Goal: Download file/media

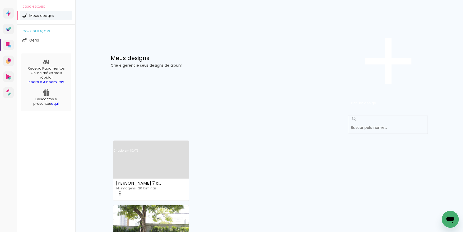
scroll to position [6, 0]
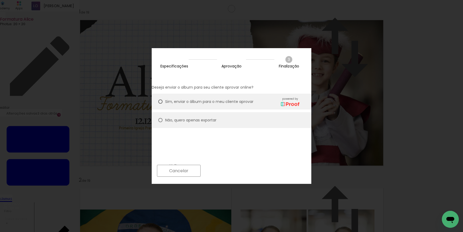
type paper-radio-button "on"
type input "Alta, 300 DPI"
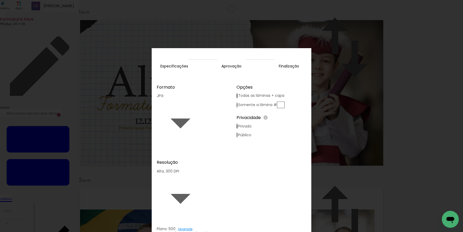
click at [0, 0] on slot "Exportar" at bounding box center [0, 0] width 0 height 0
